Goal: Task Accomplishment & Management: Manage account settings

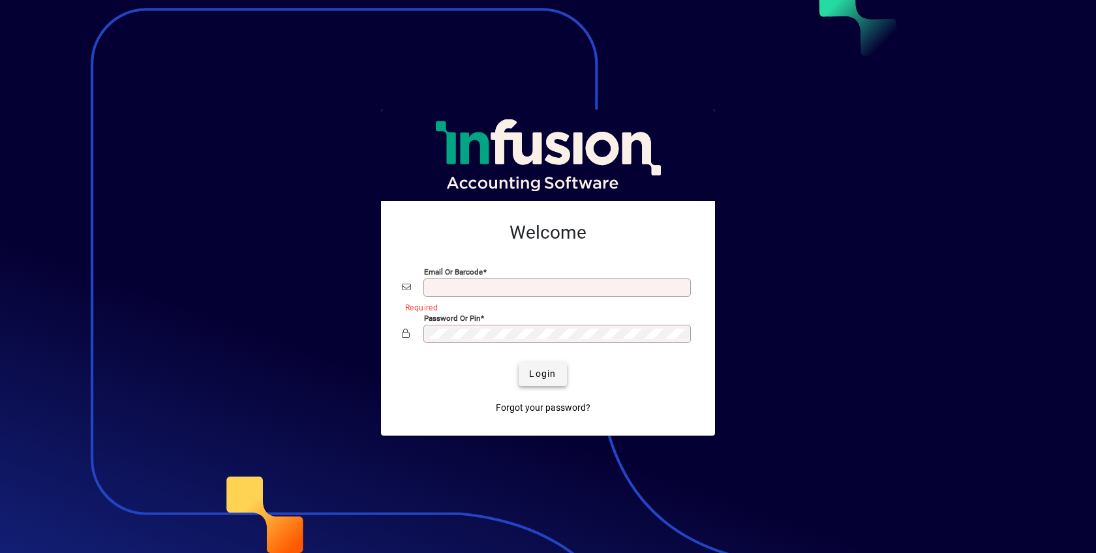
type input "**********"
click at [537, 369] on span "Login" at bounding box center [542, 374] width 27 height 14
